Goal: Check status: Check status

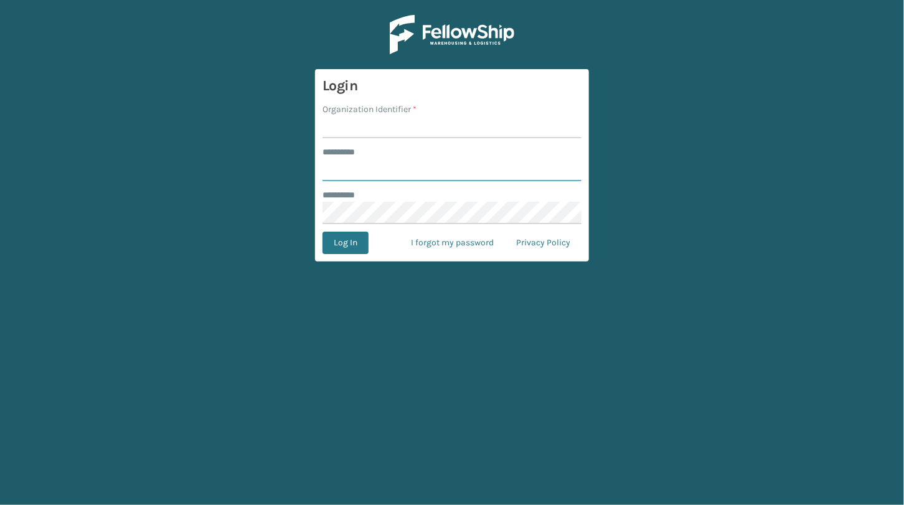
type input "**********"
click at [368, 124] on input "Organization Identifier *" at bounding box center [451, 127] width 259 height 22
type input "JumpSport"
click at [348, 237] on button "Log In" at bounding box center [345, 242] width 46 height 22
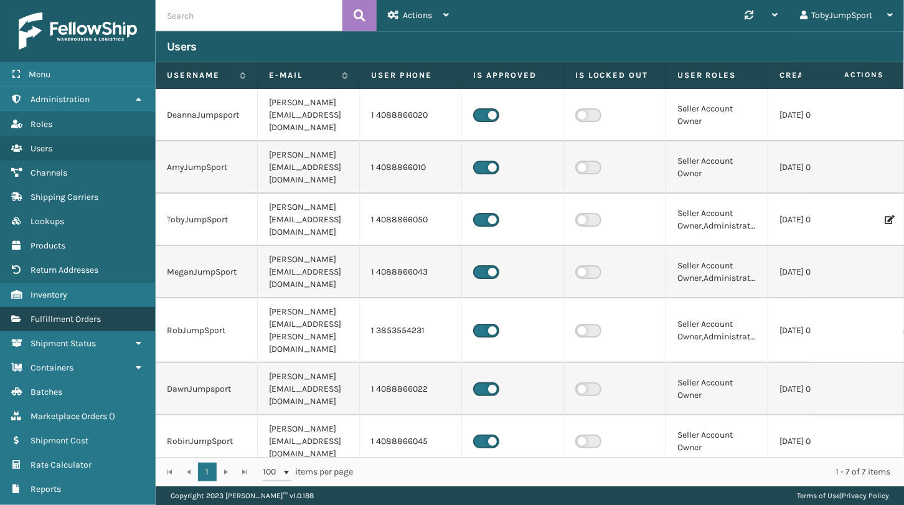
click at [88, 314] on span "Fulfillment Orders" at bounding box center [65, 319] width 70 height 11
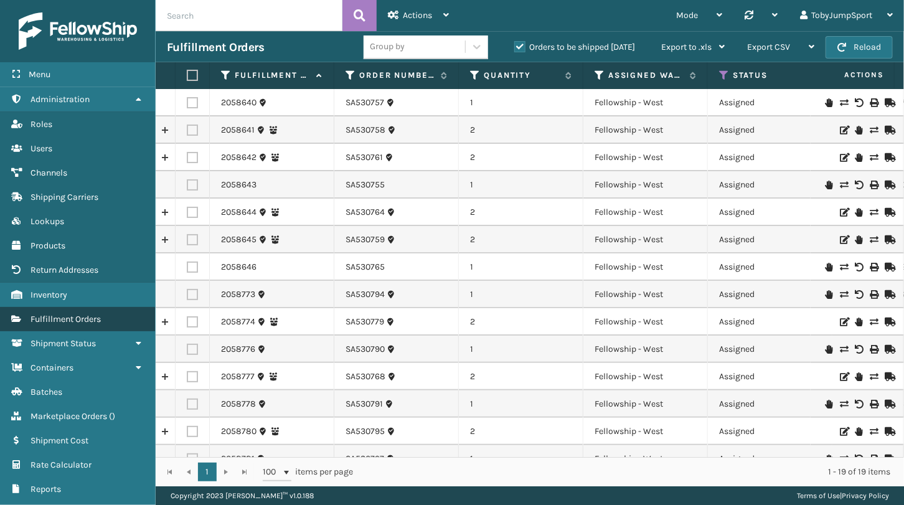
click at [87, 327] on link "Fulfillment Orders" at bounding box center [77, 319] width 155 height 24
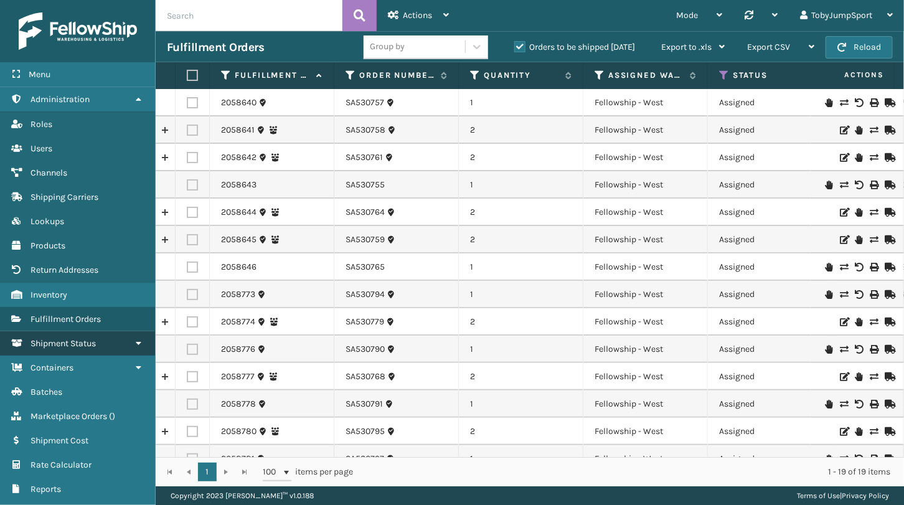
click at [80, 340] on span "Shipment Status" at bounding box center [62, 343] width 65 height 11
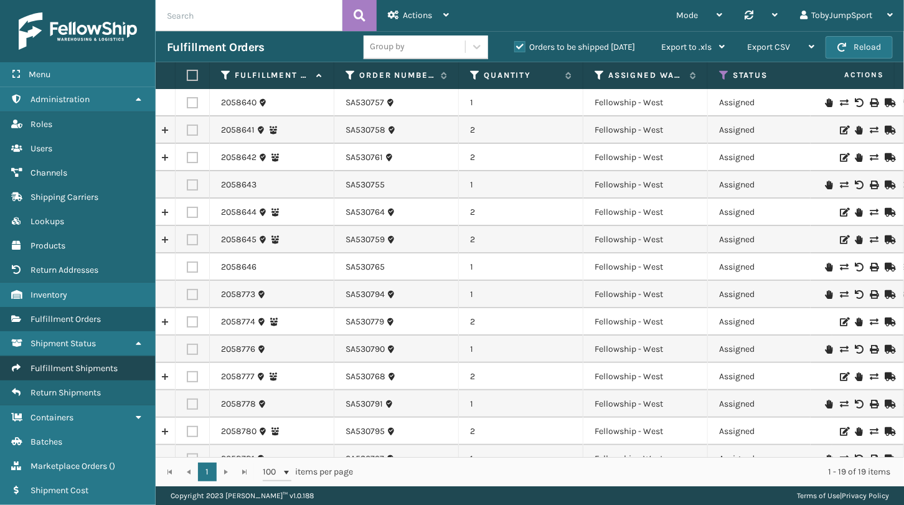
click at [95, 367] on span "Fulfillment Shipments" at bounding box center [73, 368] width 87 height 11
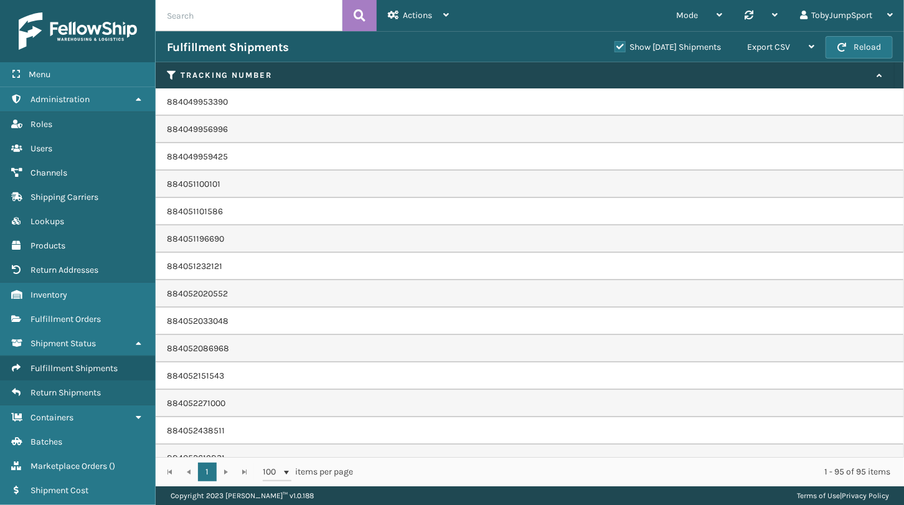
scroll to position [2005, 0]
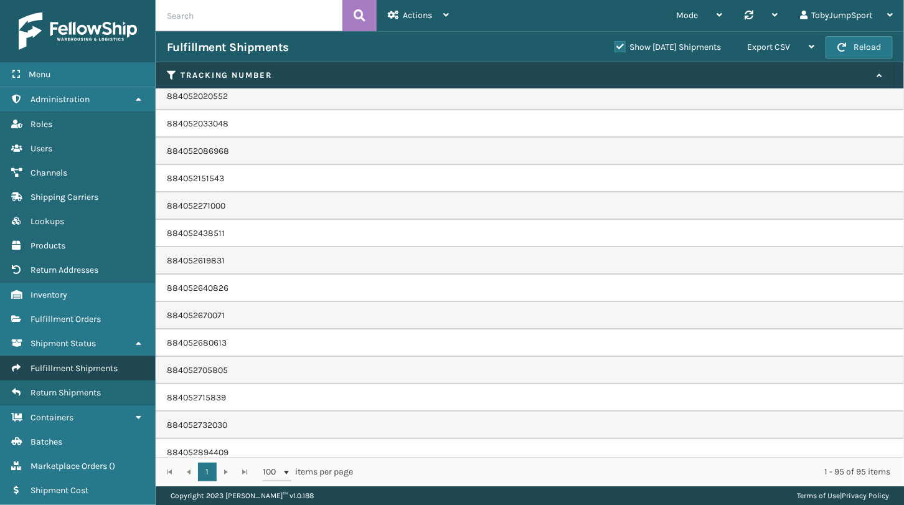
click at [69, 365] on span "Fulfillment Shipments" at bounding box center [73, 368] width 87 height 11
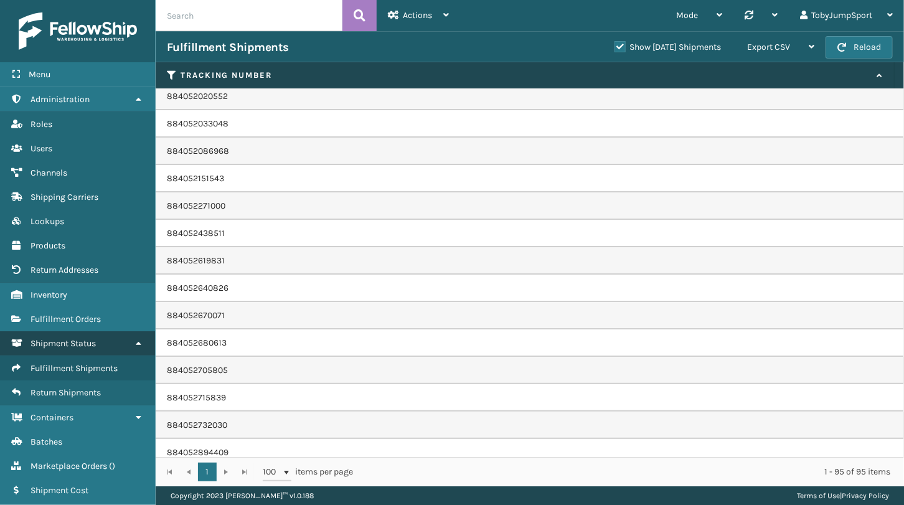
click at [88, 342] on span "Shipment Status" at bounding box center [62, 343] width 65 height 11
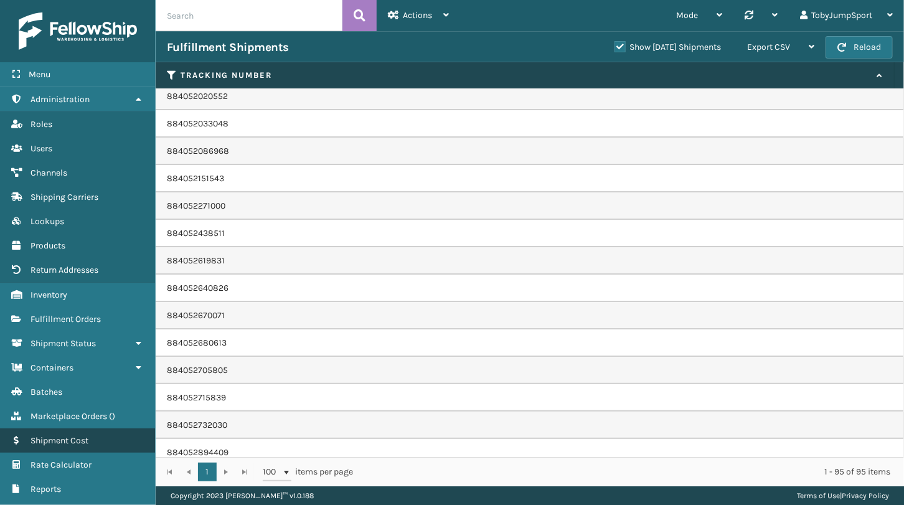
click at [78, 435] on span "Shipment Cost" at bounding box center [59, 440] width 58 height 11
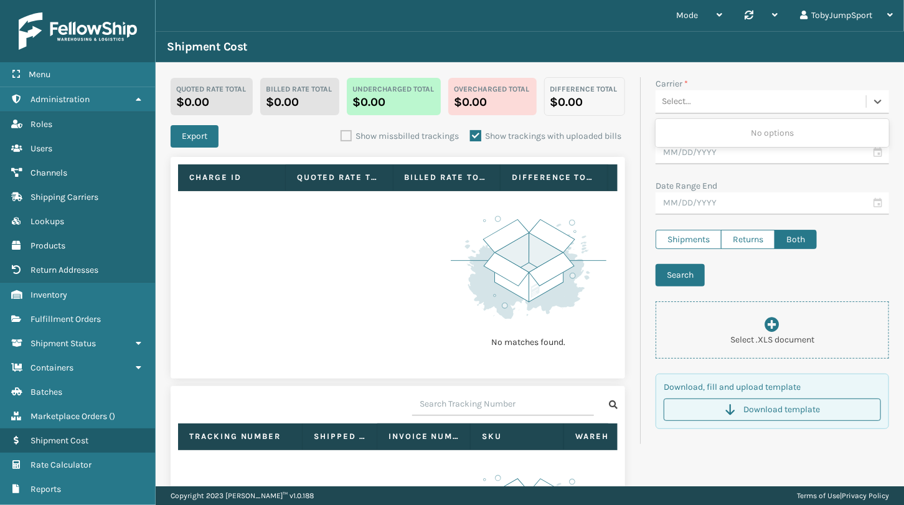
click at [704, 101] on div "Select..." at bounding box center [760, 101] width 210 height 21
click at [683, 236] on label "Shipments" at bounding box center [688, 239] width 66 height 19
click at [656, 236] on input "Shipments" at bounding box center [655, 234] width 1 height 8
radio input "true"
click at [704, 103] on div "Select..." at bounding box center [760, 101] width 210 height 21
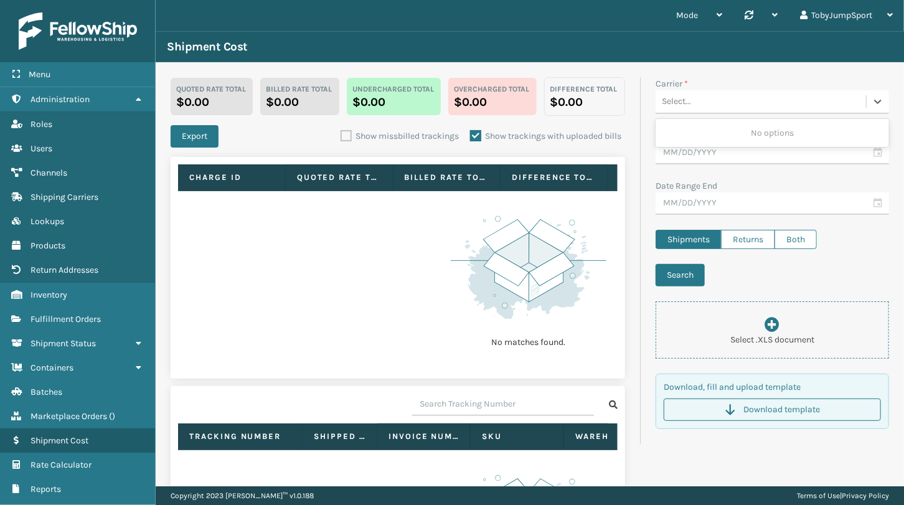
click at [704, 103] on div "Select..." at bounding box center [760, 101] width 210 height 21
click at [698, 151] on input "text" at bounding box center [771, 153] width 233 height 22
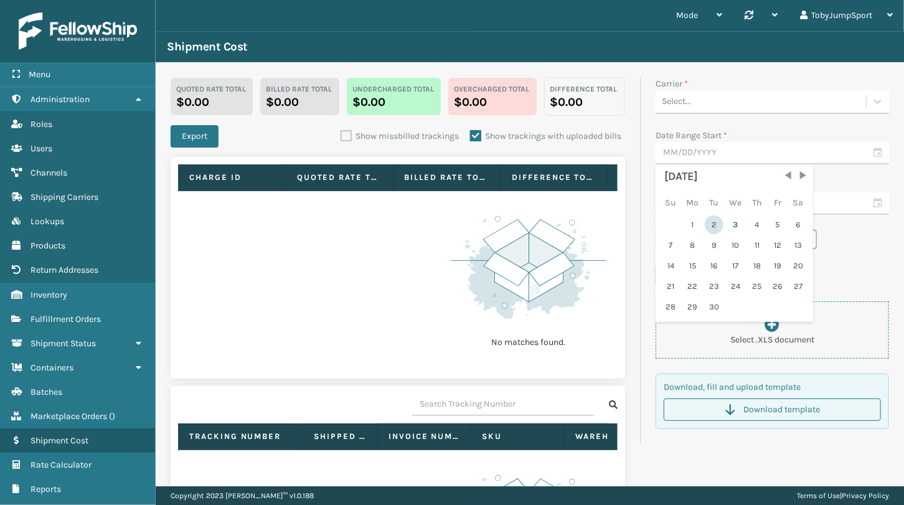
click at [706, 223] on div "2" at bounding box center [713, 224] width 19 height 19
type input "[DATE]"
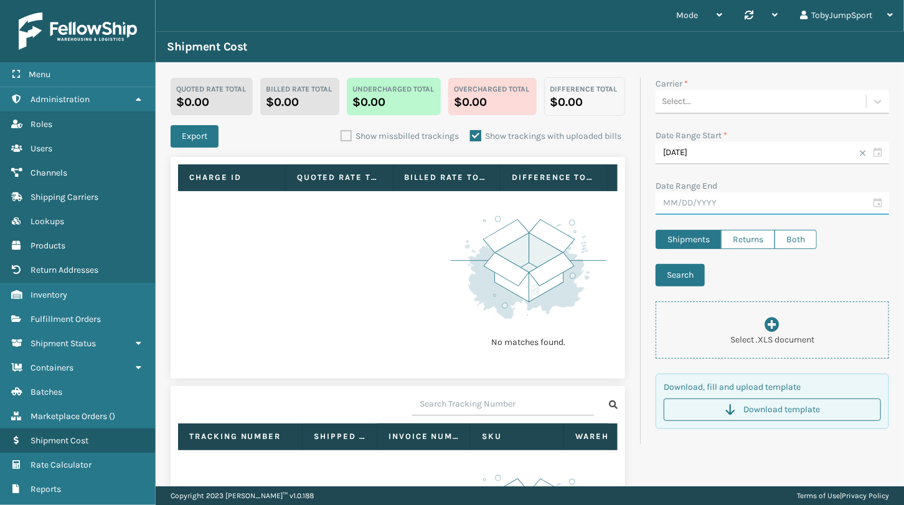
click at [760, 210] on input "text" at bounding box center [771, 203] width 233 height 22
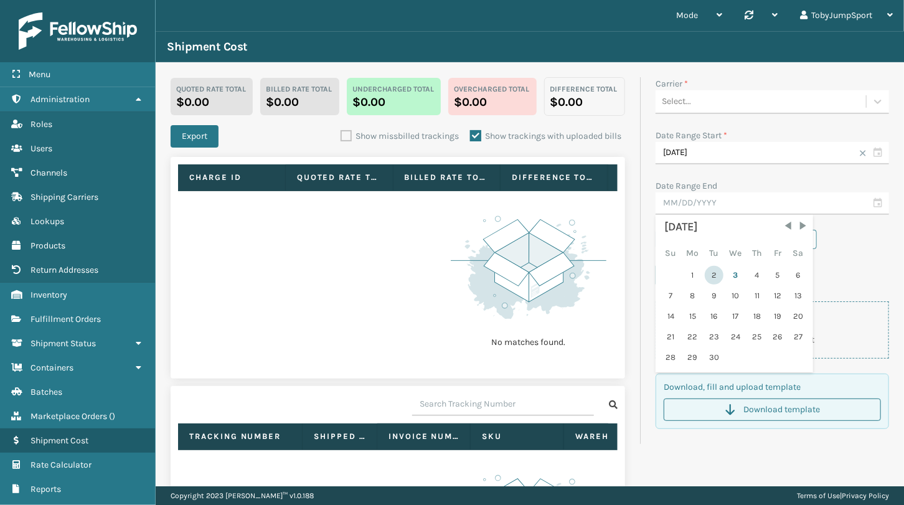
click at [705, 276] on div "2" at bounding box center [713, 275] width 19 height 19
type input "[DATE]"
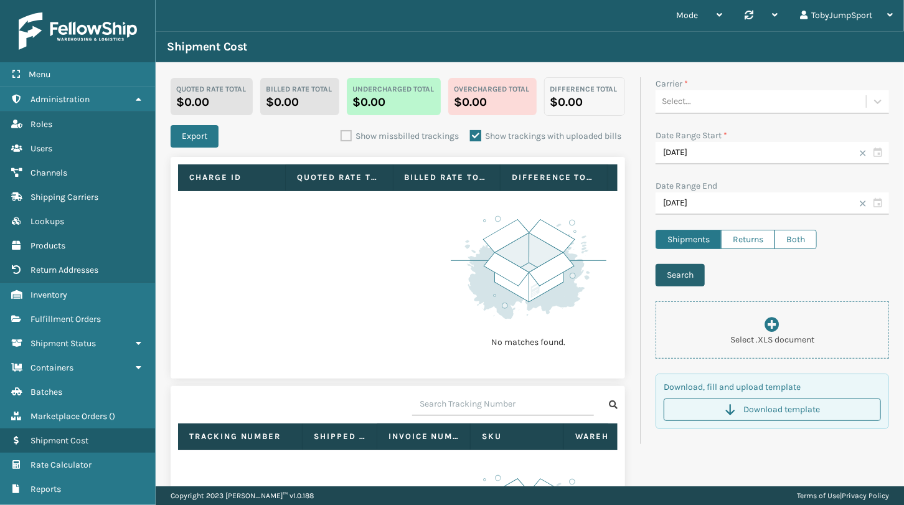
click at [664, 274] on button "Search" at bounding box center [679, 275] width 49 height 22
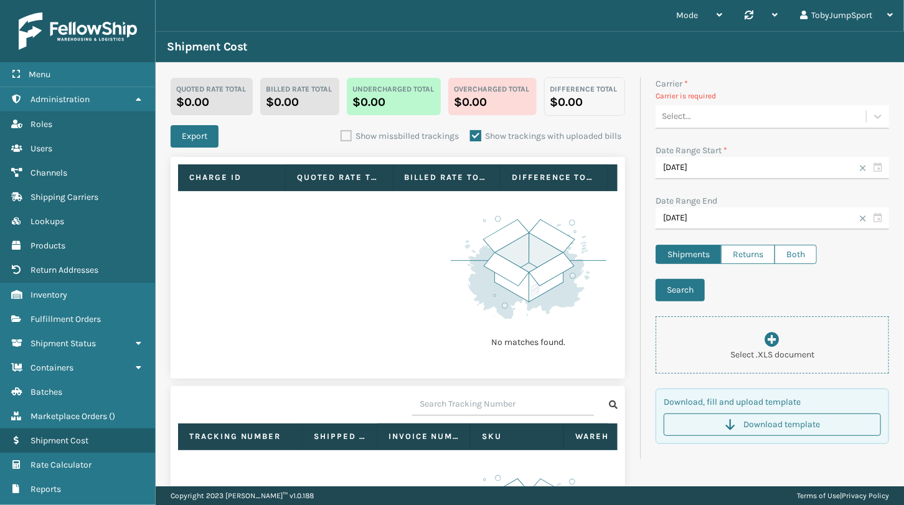
click at [706, 112] on div "Select..." at bounding box center [760, 116] width 210 height 21
click at [745, 152] on div "No options" at bounding box center [771, 147] width 233 height 23
click at [871, 114] on icon at bounding box center [877, 116] width 12 height 12
click at [874, 116] on icon at bounding box center [877, 116] width 7 height 4
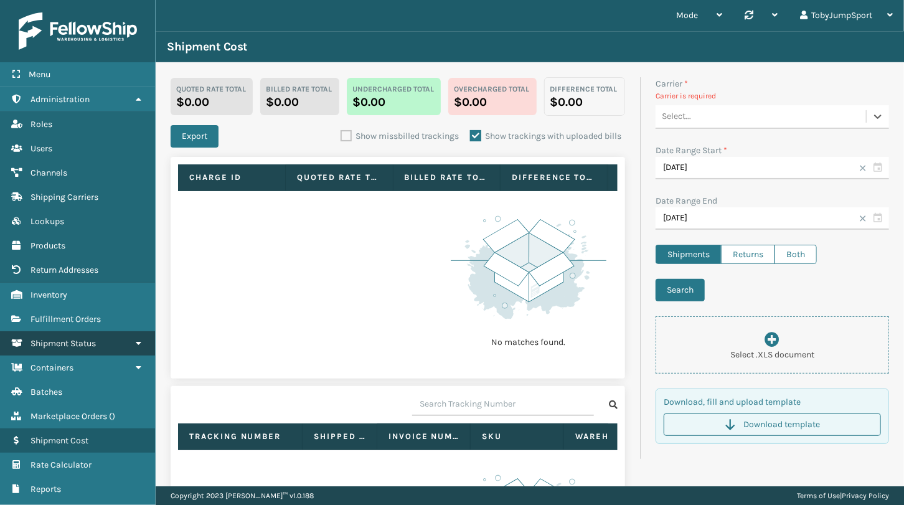
click at [84, 343] on span "Shipment Status" at bounding box center [62, 343] width 65 height 11
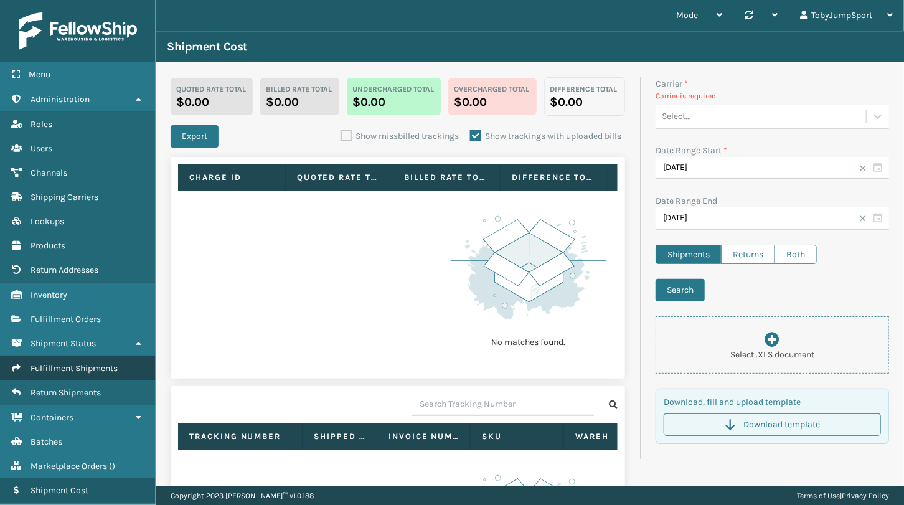
click at [82, 363] on span "Fulfillment Shipments" at bounding box center [73, 368] width 87 height 11
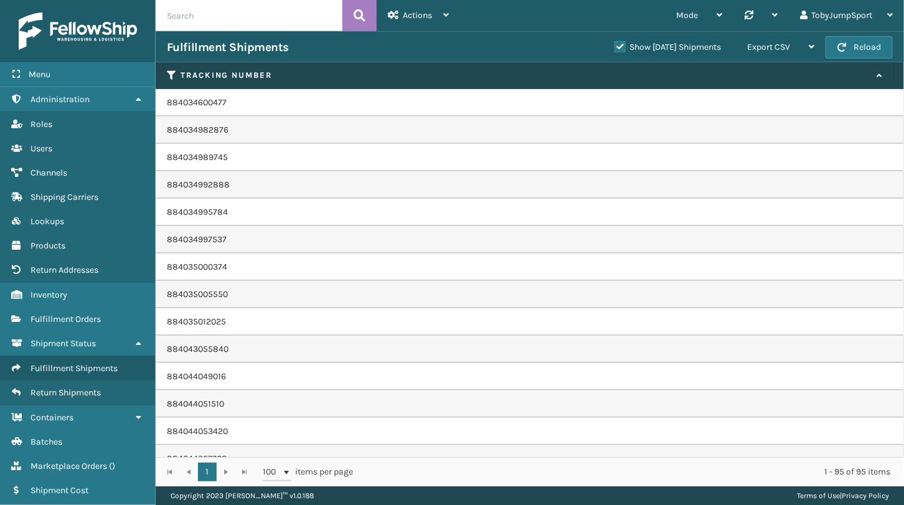
click at [224, 131] on td "884034982876" at bounding box center [530, 129] width 748 height 27
click at [206, 130] on td "884034982876" at bounding box center [530, 129] width 748 height 27
click at [93, 322] on span "Fulfillment Orders" at bounding box center [65, 319] width 70 height 11
